Goal: Task Accomplishment & Management: Manage account settings

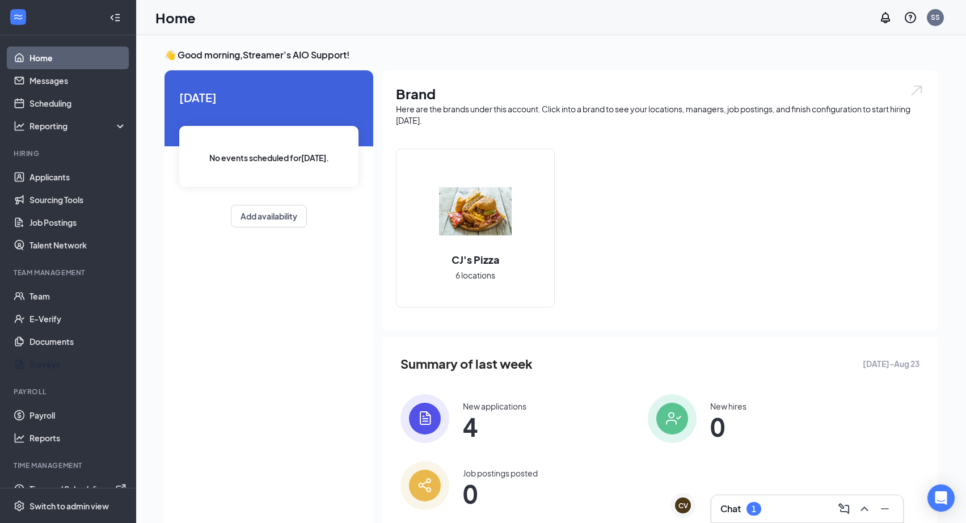
scroll to position [17, 0]
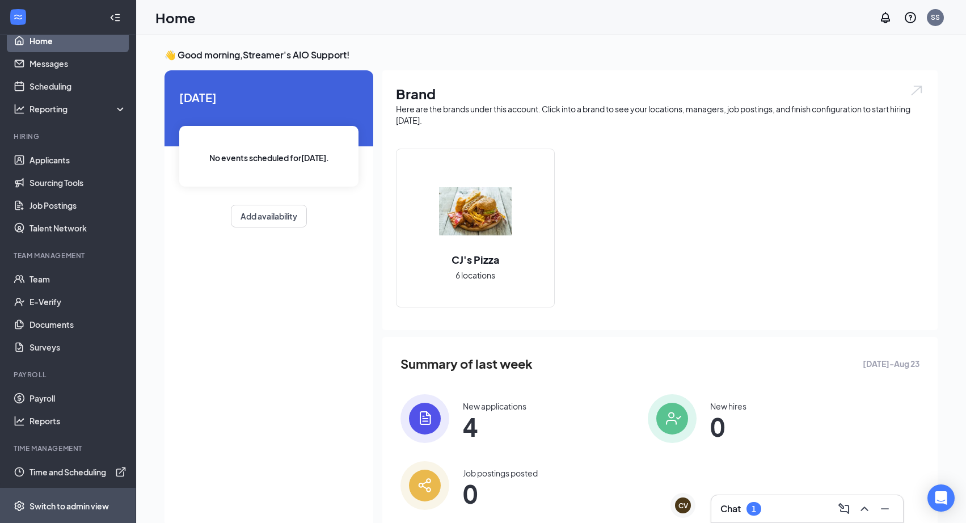
click at [92, 503] on div "Switch to admin view" at bounding box center [68, 505] width 79 height 11
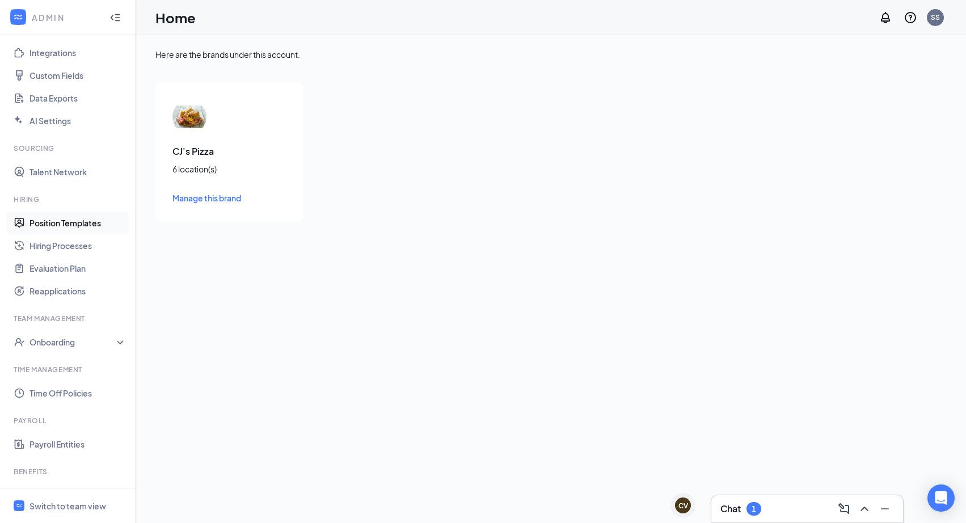
scroll to position [145, 0]
click at [69, 251] on link "Hiring Processes" at bounding box center [77, 248] width 97 height 23
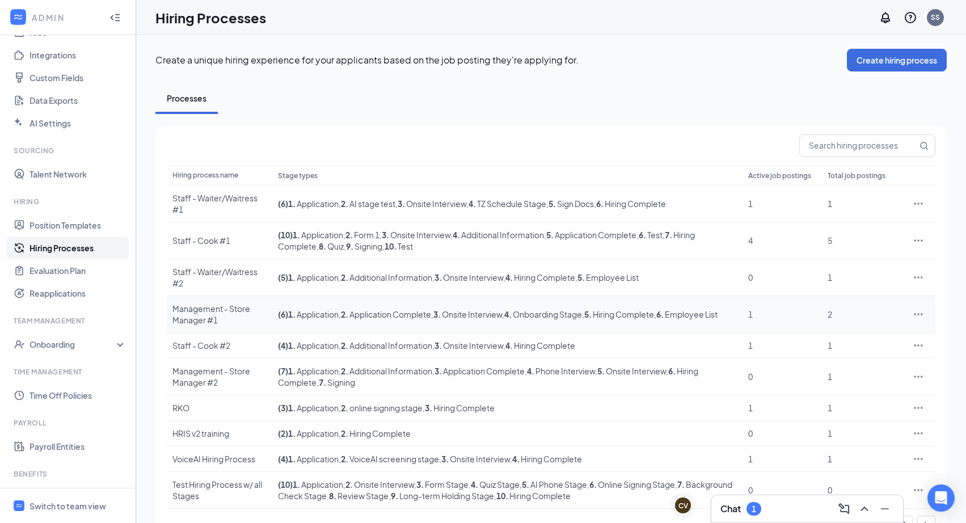
scroll to position [33, 0]
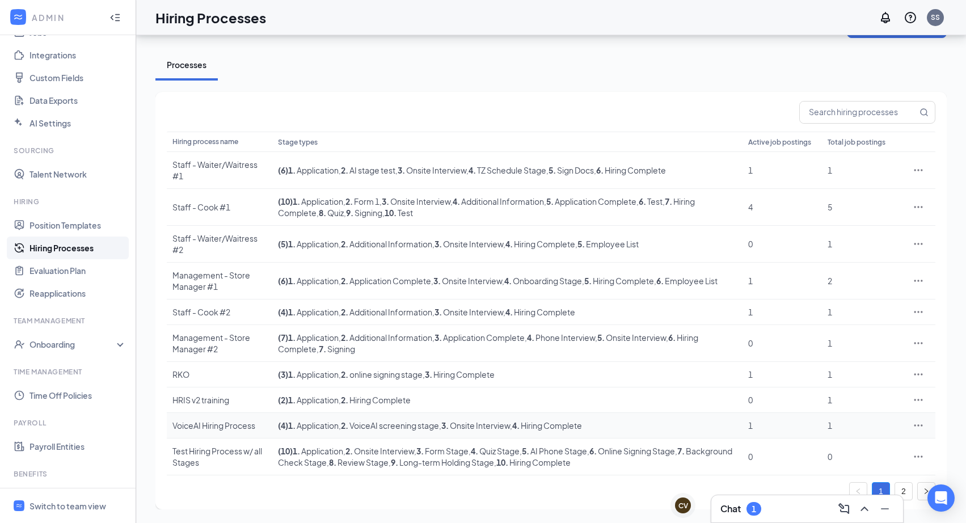
click at [188, 424] on div "VoiceAI Hiring Process" at bounding box center [219, 425] width 94 height 11
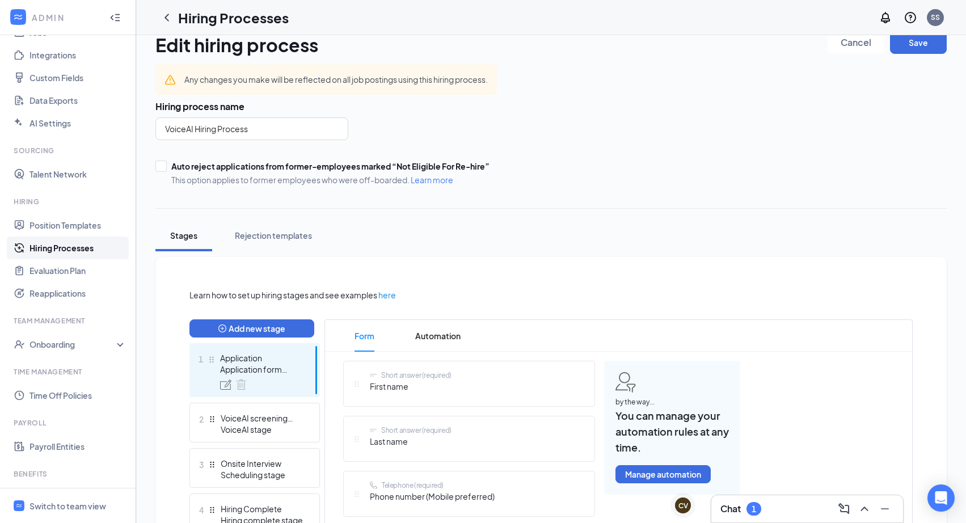
scroll to position [265, 0]
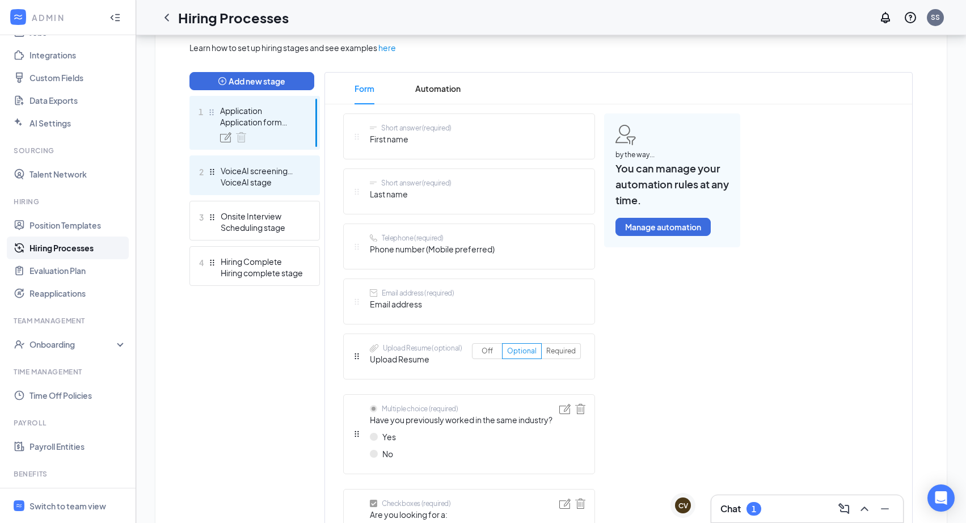
click at [268, 174] on div "VoiceAI screening stage" at bounding box center [262, 170] width 83 height 11
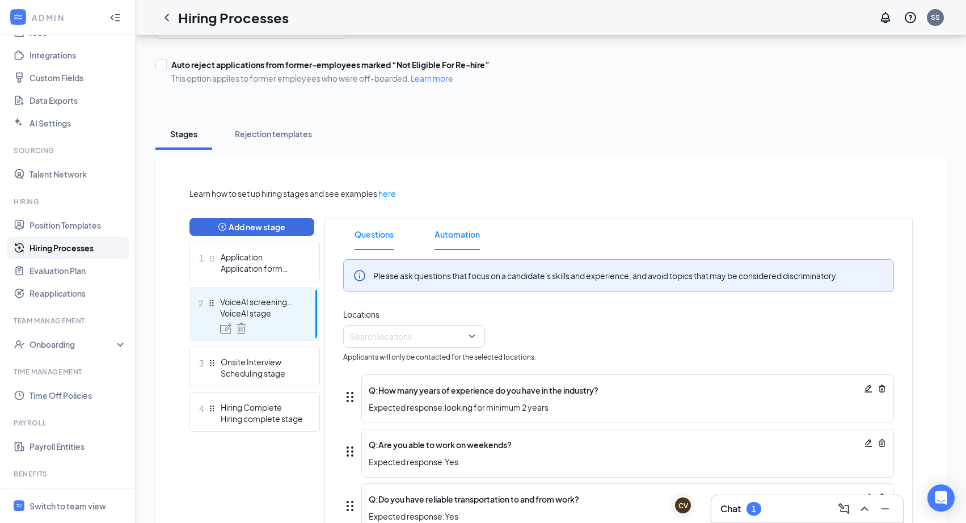
click at [463, 230] on span "Automation" at bounding box center [456, 234] width 45 height 32
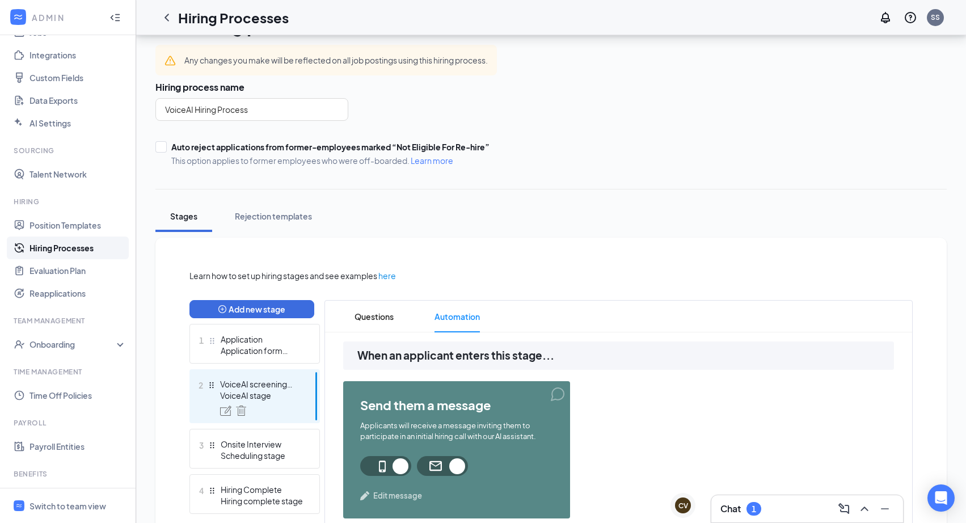
scroll to position [36, 0]
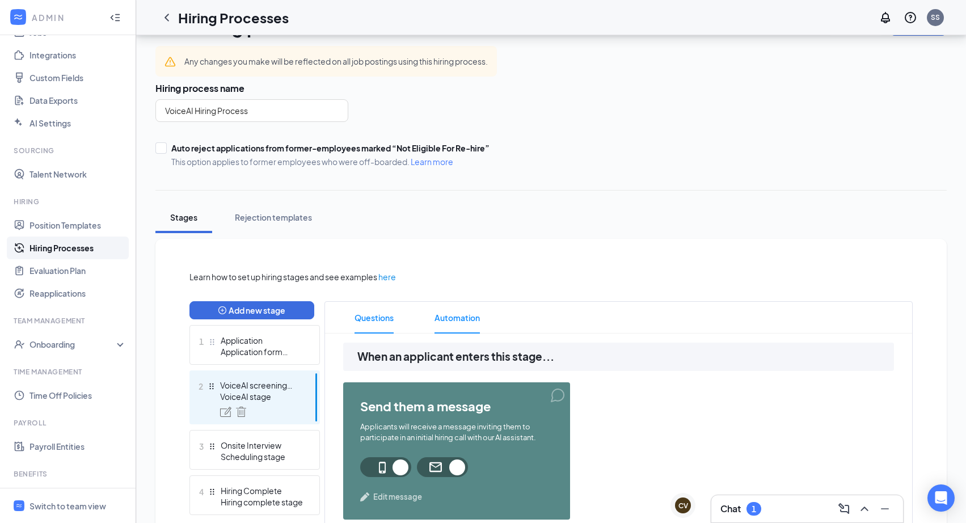
click at [389, 315] on span "Questions" at bounding box center [374, 318] width 39 height 32
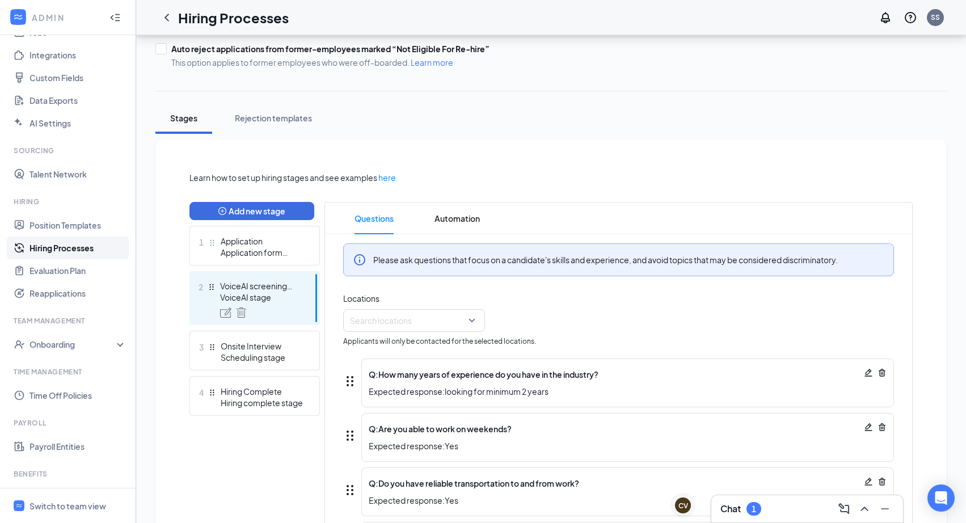
scroll to position [91, 0]
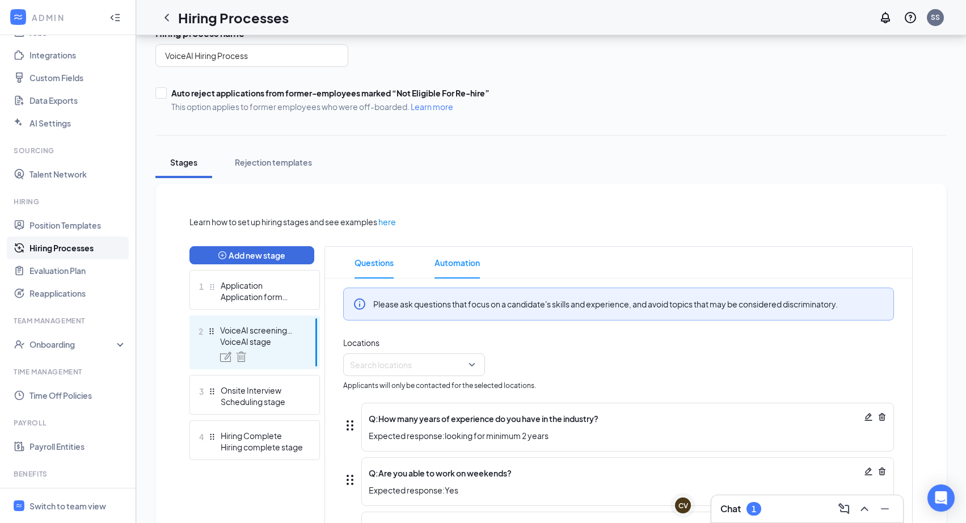
drag, startPoint x: 448, startPoint y: 254, endPoint x: 462, endPoint y: 260, distance: 15.5
click at [448, 254] on span "Automation" at bounding box center [456, 263] width 45 height 32
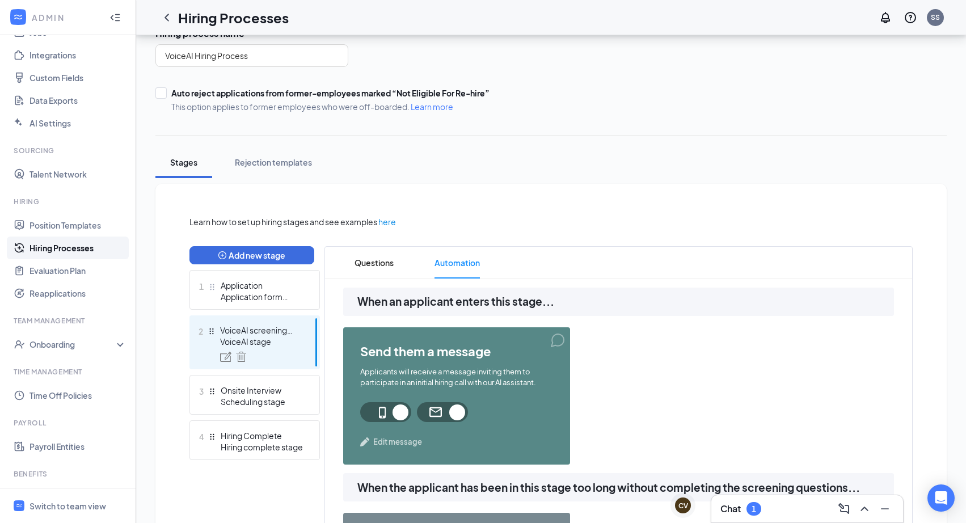
click at [462, 260] on span "Automation" at bounding box center [456, 263] width 45 height 32
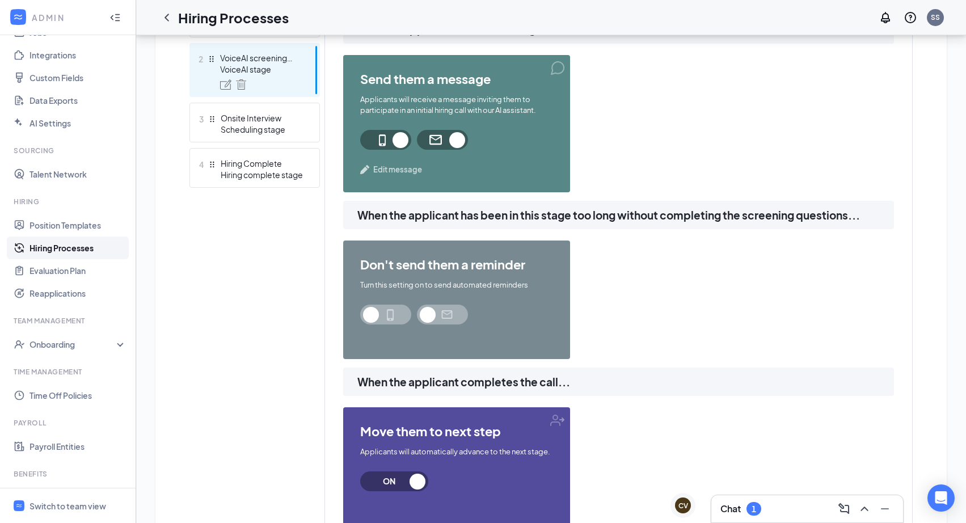
scroll to position [359, 0]
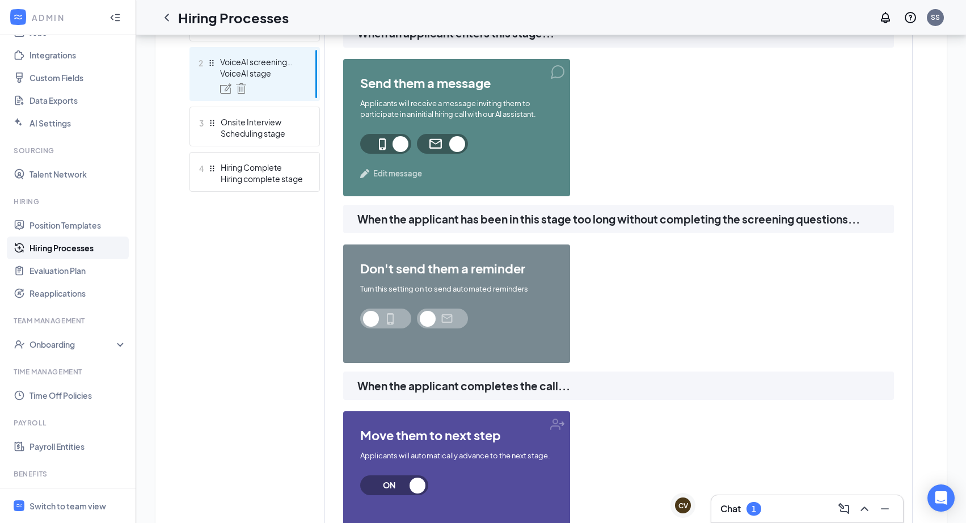
click at [204, 277] on div "Add new stage 1 Application Application form stage 2 VoiceAI screening stage Vo…" at bounding box center [254, 267] width 130 height 579
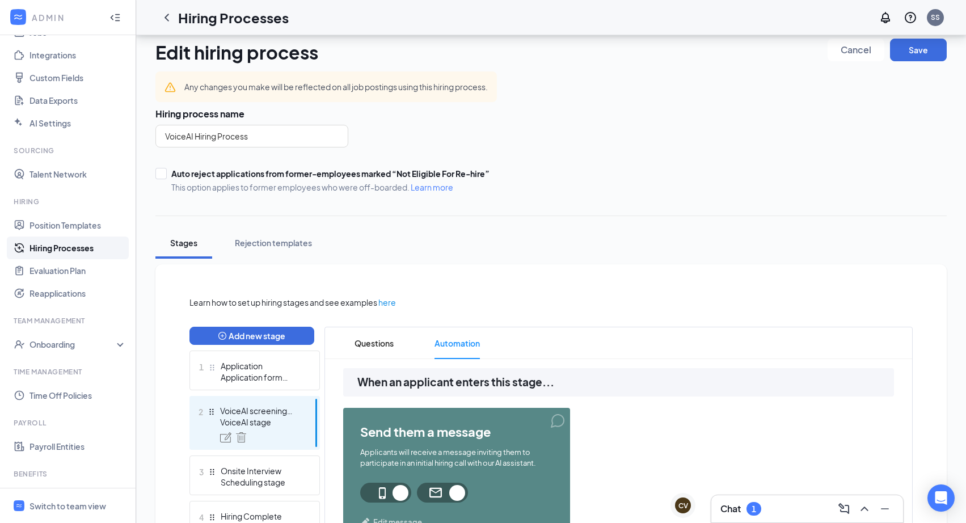
scroll to position [0, 0]
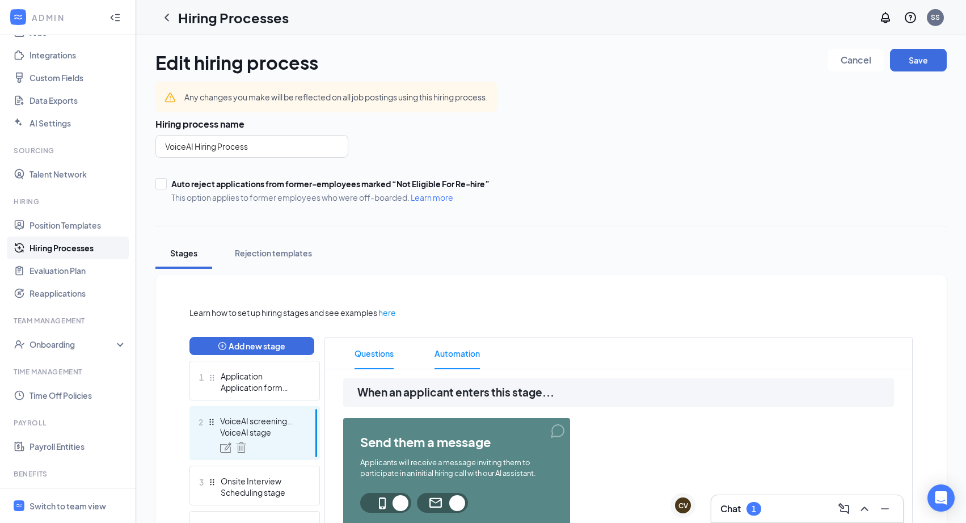
click at [375, 348] on span "Questions" at bounding box center [374, 353] width 39 height 32
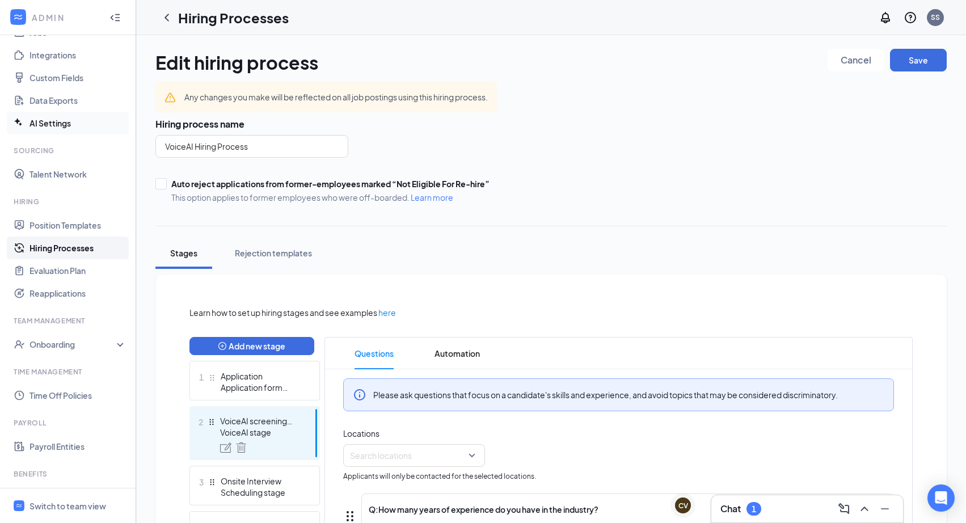
click at [63, 125] on link "AI Settings" at bounding box center [77, 123] width 97 height 23
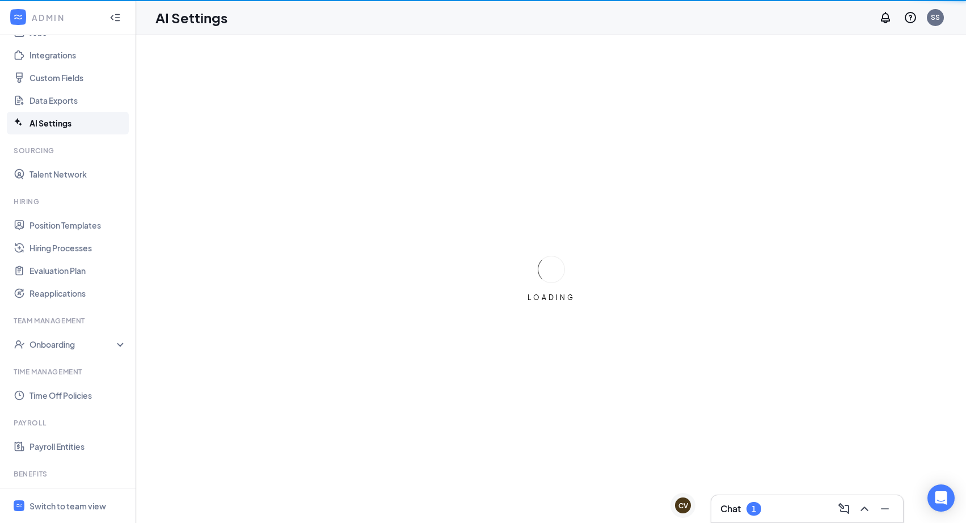
click at [53, 120] on link "AI Settings" at bounding box center [77, 123] width 97 height 23
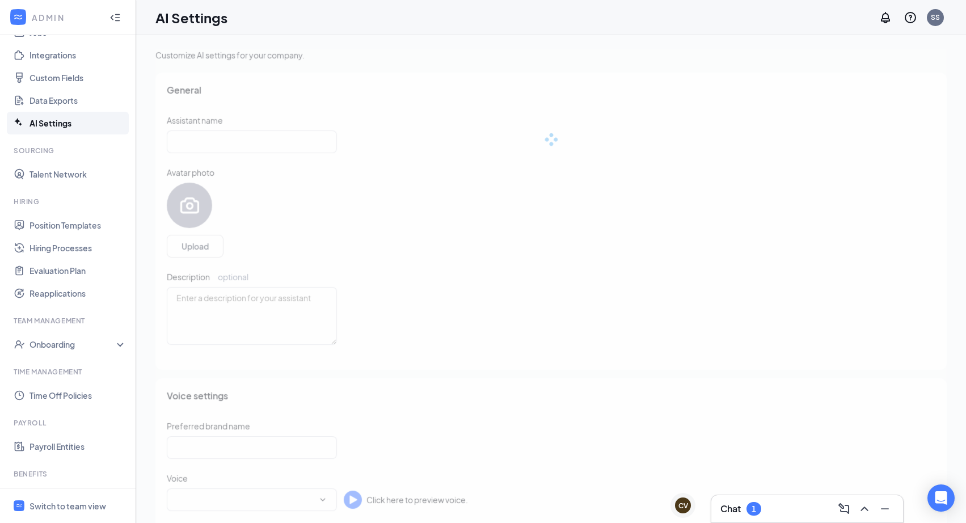
type input "AI Assistant"
type textarea "Hello! I'm an AI-powered assistant, and I'm here to help you find and apply for…"
type input "Streamer's AIO"
checkbox input "true"
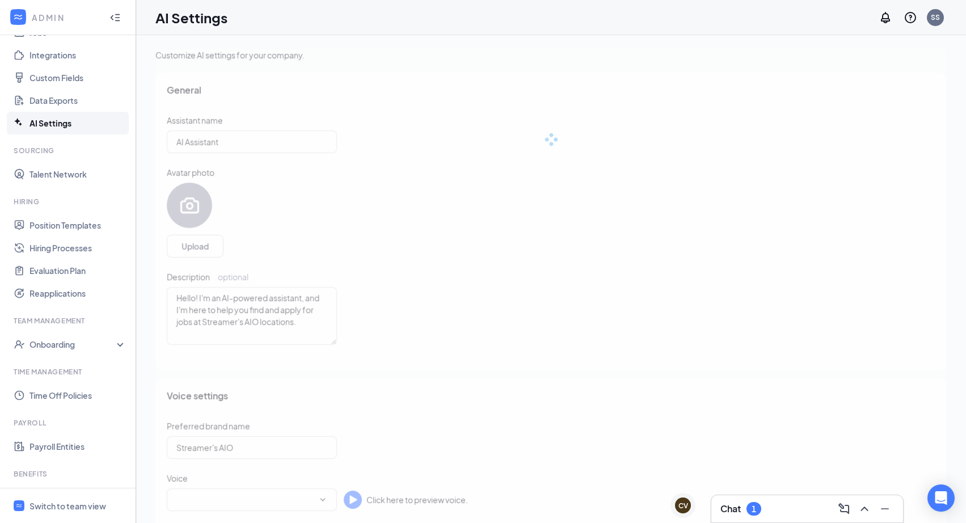
type input "[PERSON_NAME]"
type input "English"
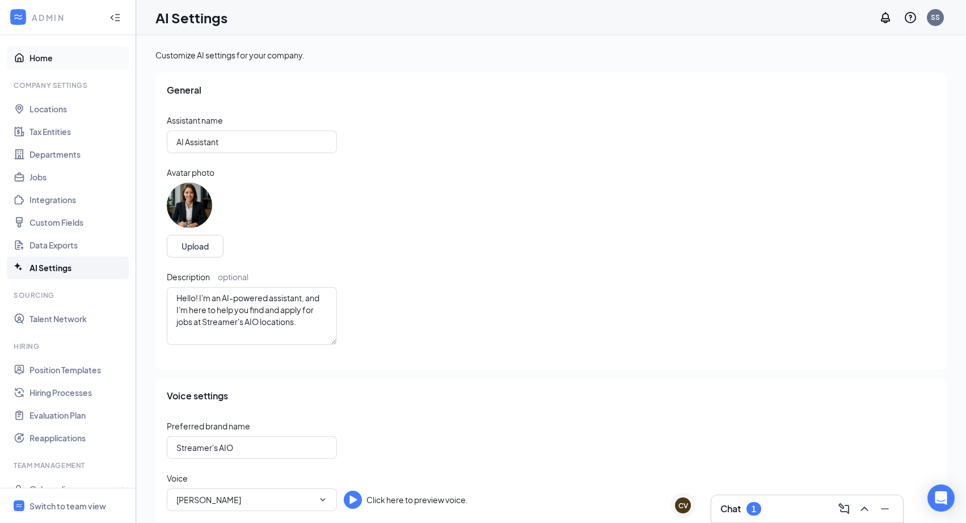
click at [37, 58] on link "Home" at bounding box center [77, 58] width 97 height 23
